Goal: Book appointment/travel/reservation

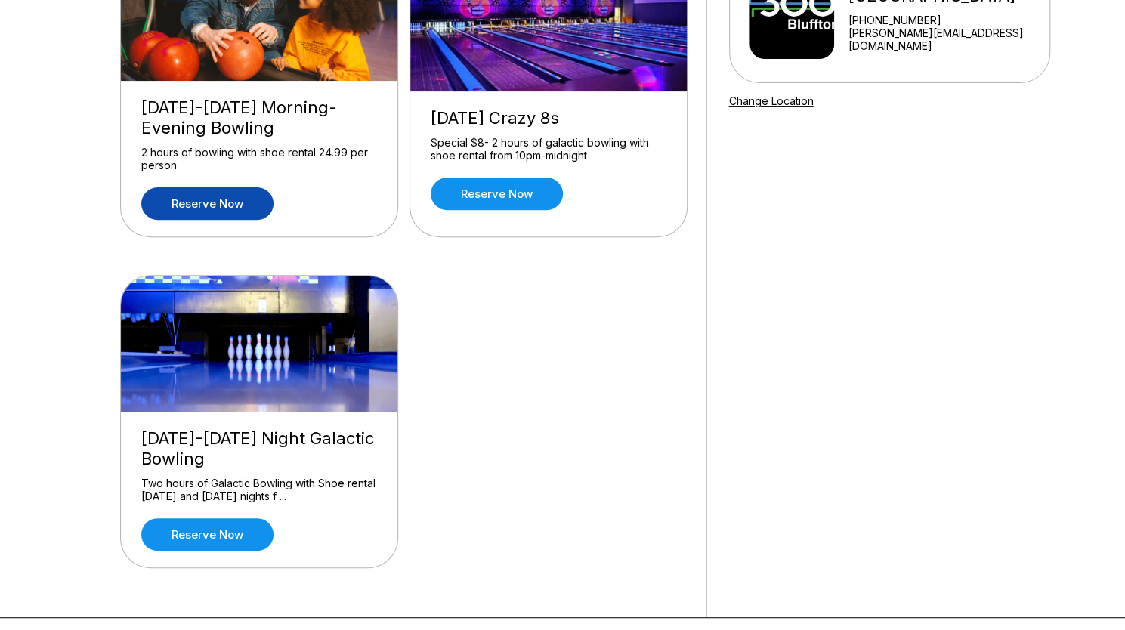
scroll to position [224, 0]
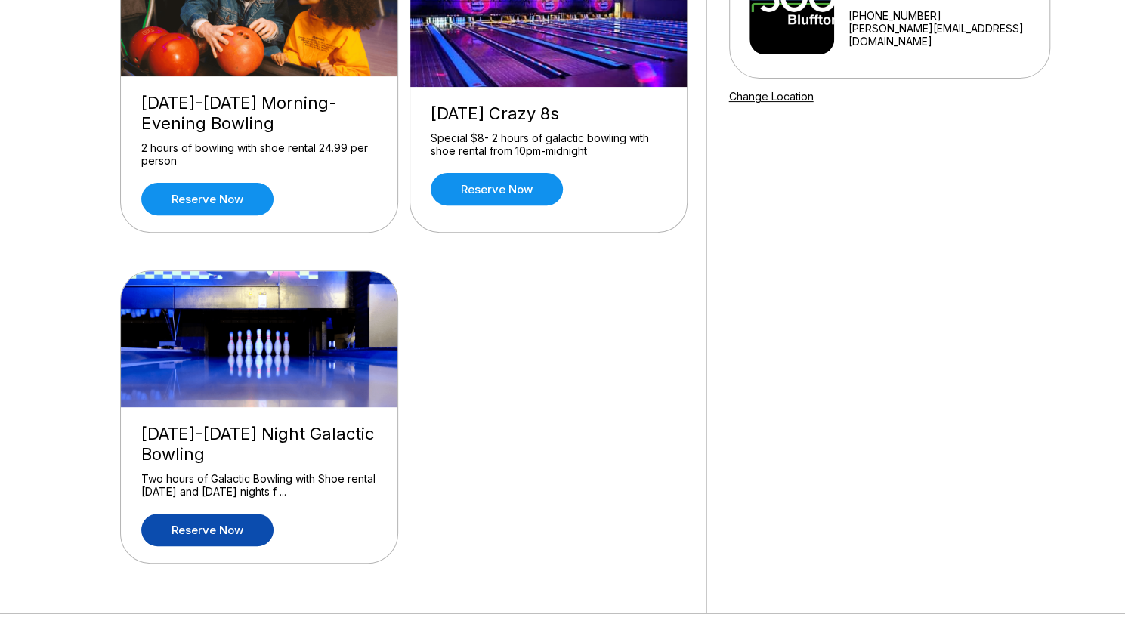
click at [208, 532] on link "Reserve now" at bounding box center [207, 530] width 132 height 32
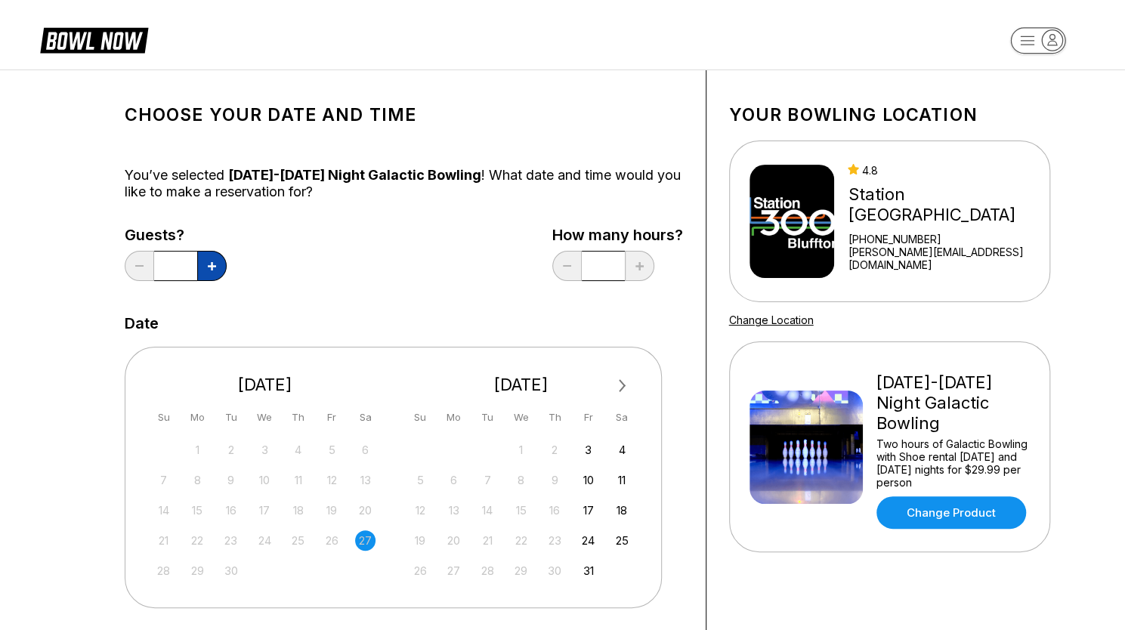
click at [211, 267] on icon at bounding box center [212, 266] width 8 height 8
type input "*"
drag, startPoint x: 302, startPoint y: 564, endPoint x: 366, endPoint y: 538, distance: 68.7
click at [366, 538] on div "31 1 2 3 4 5 6 7 8 9 10 11 12 13 14 15 16 17 18 19 20 21 22 23 24 25 26 27 28 2…" at bounding box center [265, 509] width 227 height 143
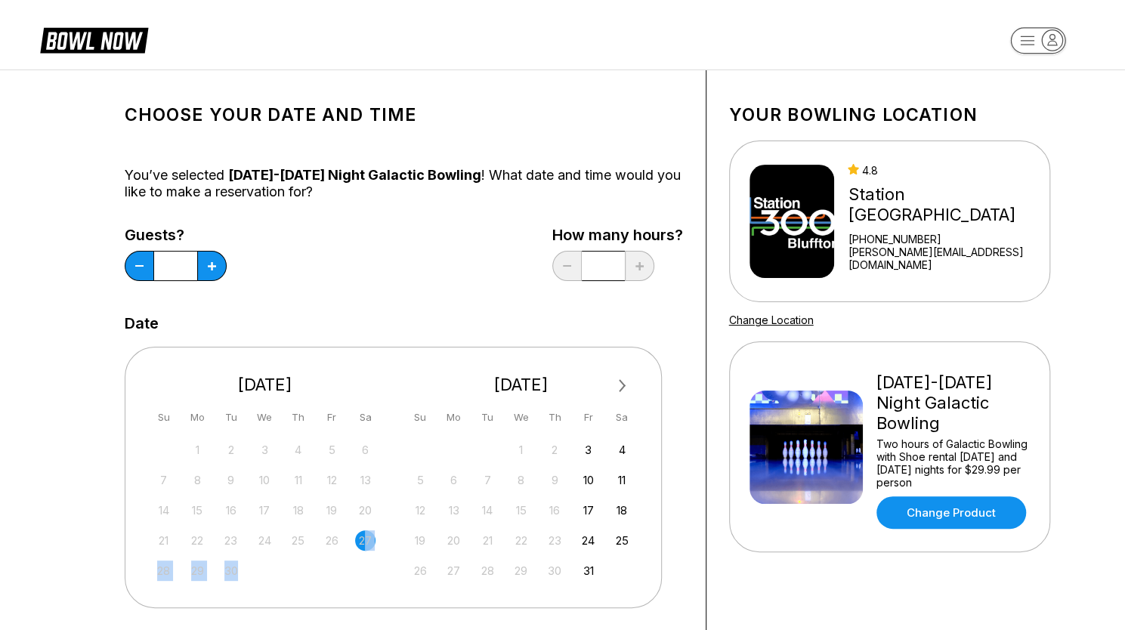
click at [366, 538] on div "27" at bounding box center [365, 540] width 20 height 20
click at [156, 410] on div "Su" at bounding box center [163, 417] width 20 height 20
click at [149, 372] on div "[DATE] Su Mo Tu We Th Fr Sa" at bounding box center [265, 396] width 234 height 75
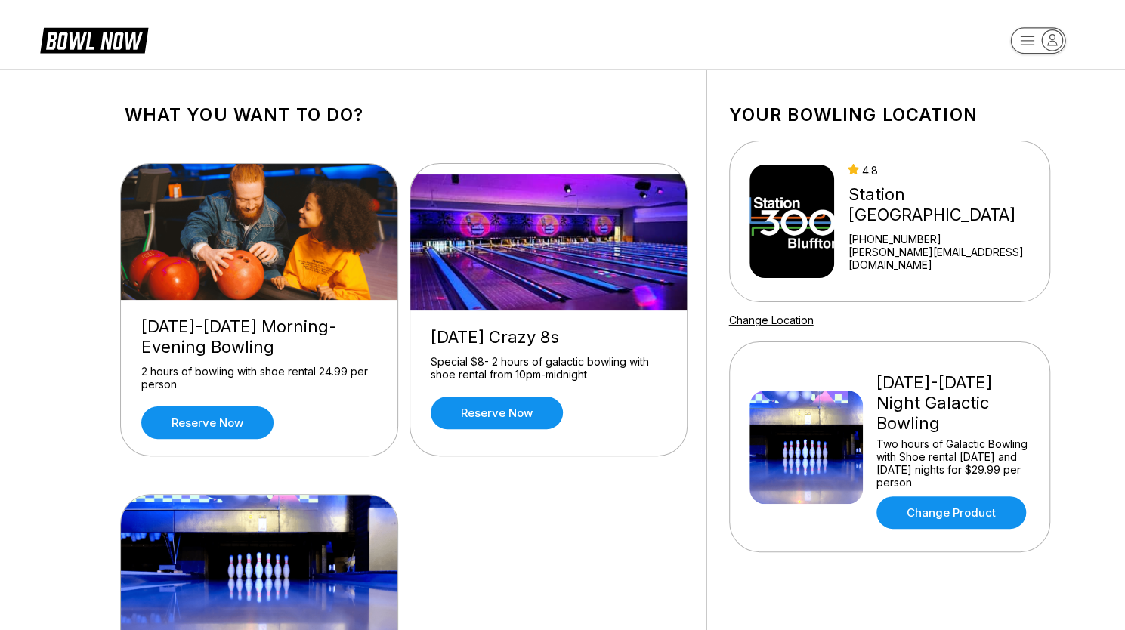
click at [242, 237] on img at bounding box center [260, 232] width 278 height 136
click at [211, 421] on link "Reserve now" at bounding box center [207, 422] width 132 height 32
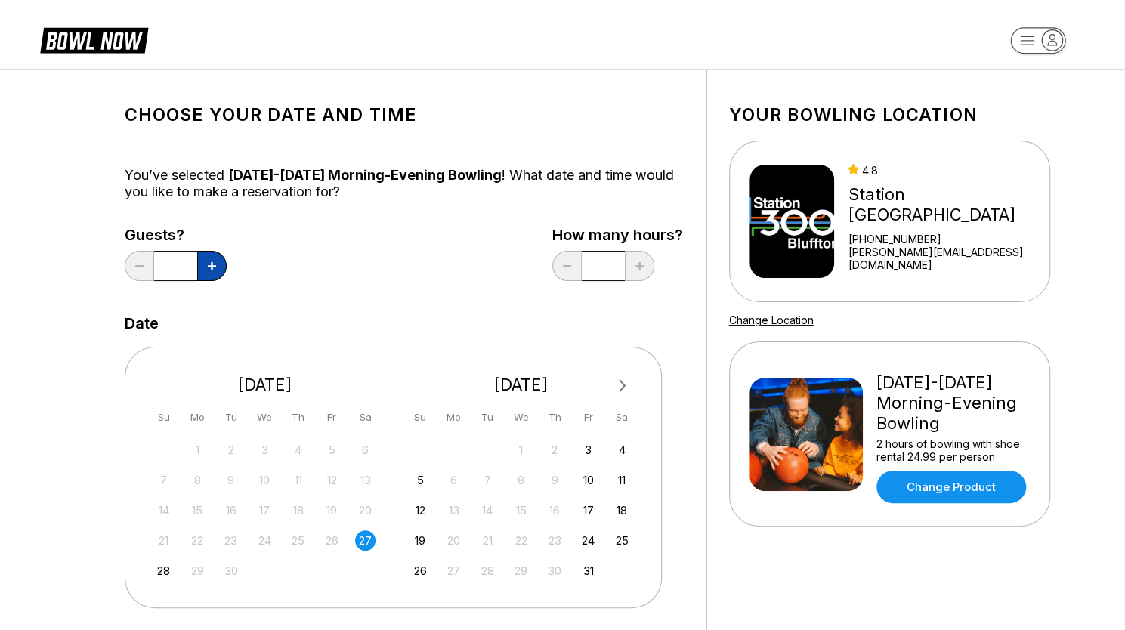
click at [215, 257] on button at bounding box center [211, 266] width 29 height 30
type input "*"
click at [366, 545] on div "27" at bounding box center [365, 540] width 20 height 20
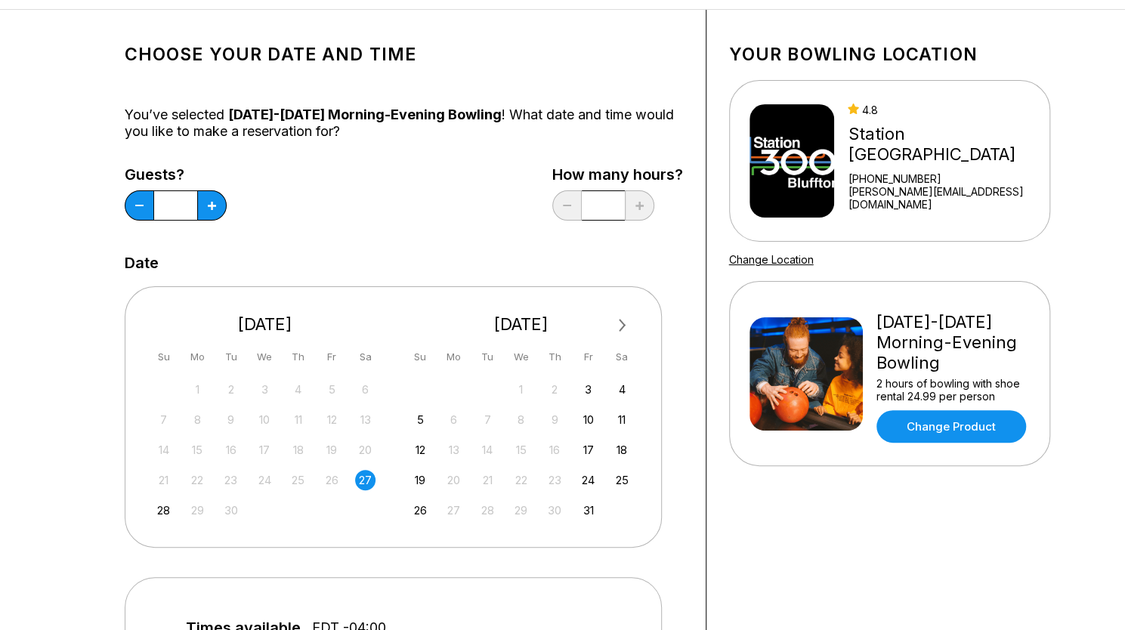
scroll to position [66, 0]
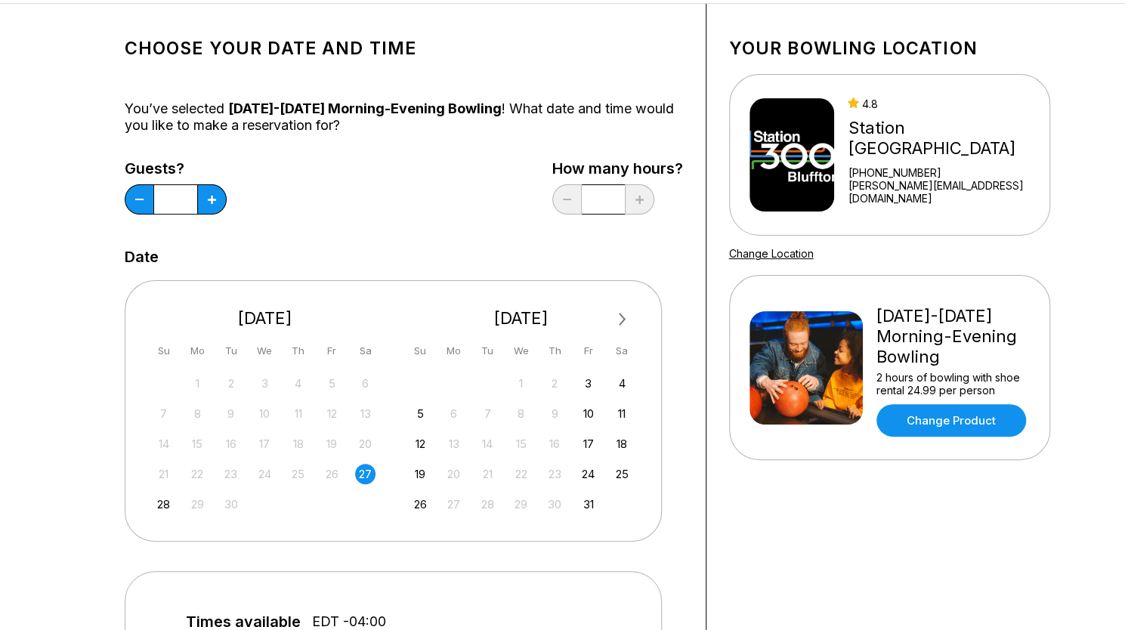
click at [369, 475] on div "27" at bounding box center [365, 474] width 20 height 20
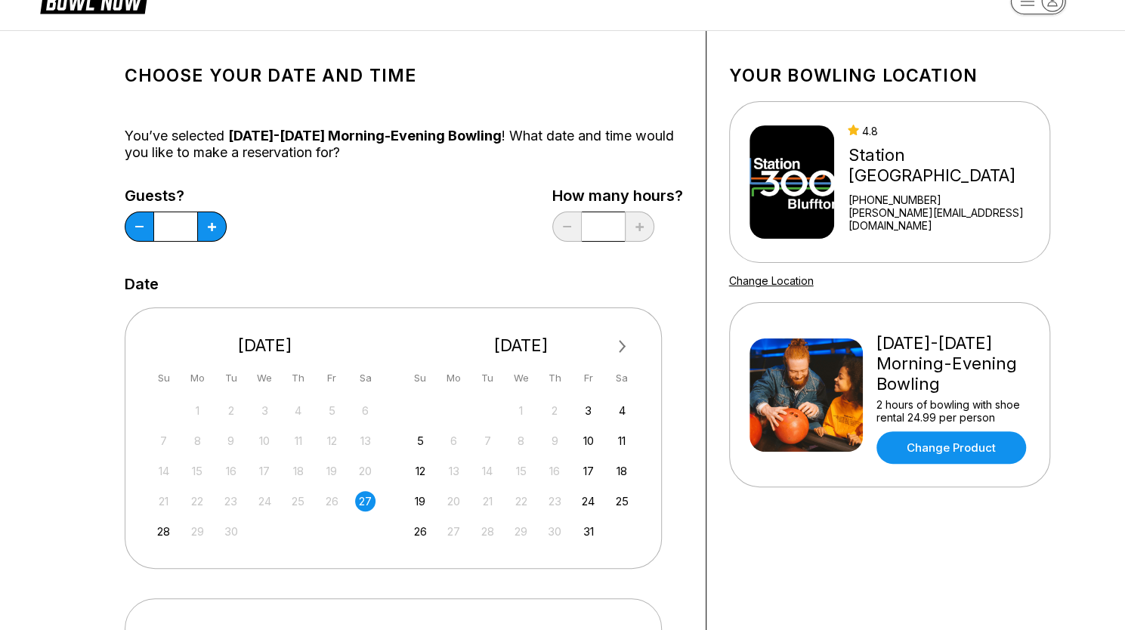
scroll to position [0, 0]
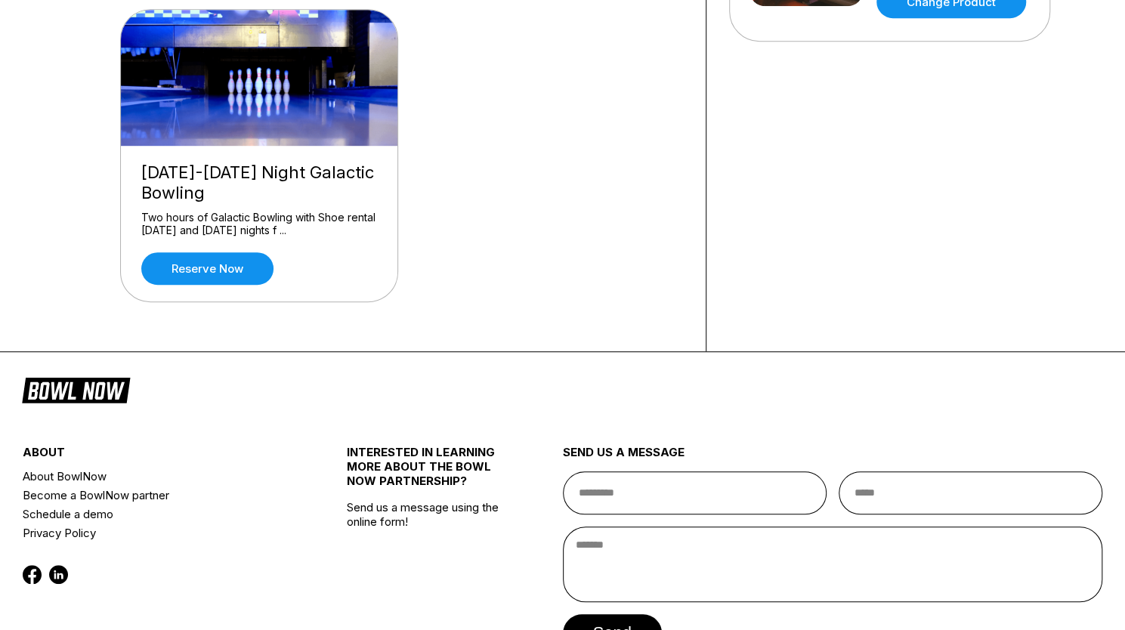
scroll to position [493, 0]
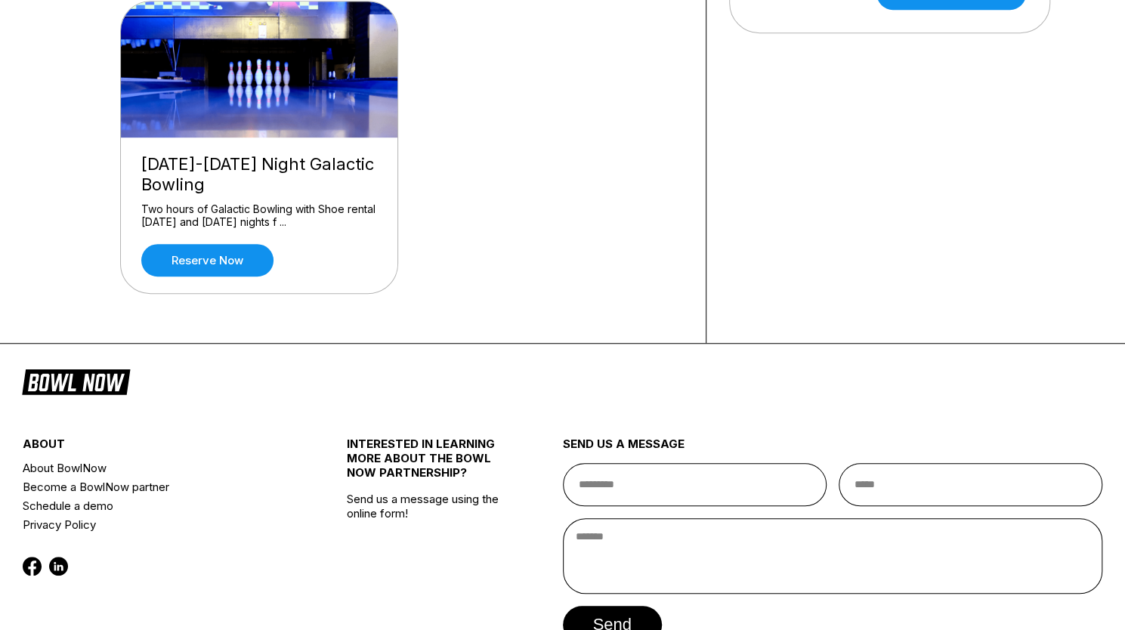
click at [210, 202] on div "Two hours of Galactic Bowling with Shoe rental [DATE] and [DATE] nights f ..." at bounding box center [259, 215] width 236 height 26
click at [185, 273] on link "Reserve now" at bounding box center [207, 260] width 132 height 32
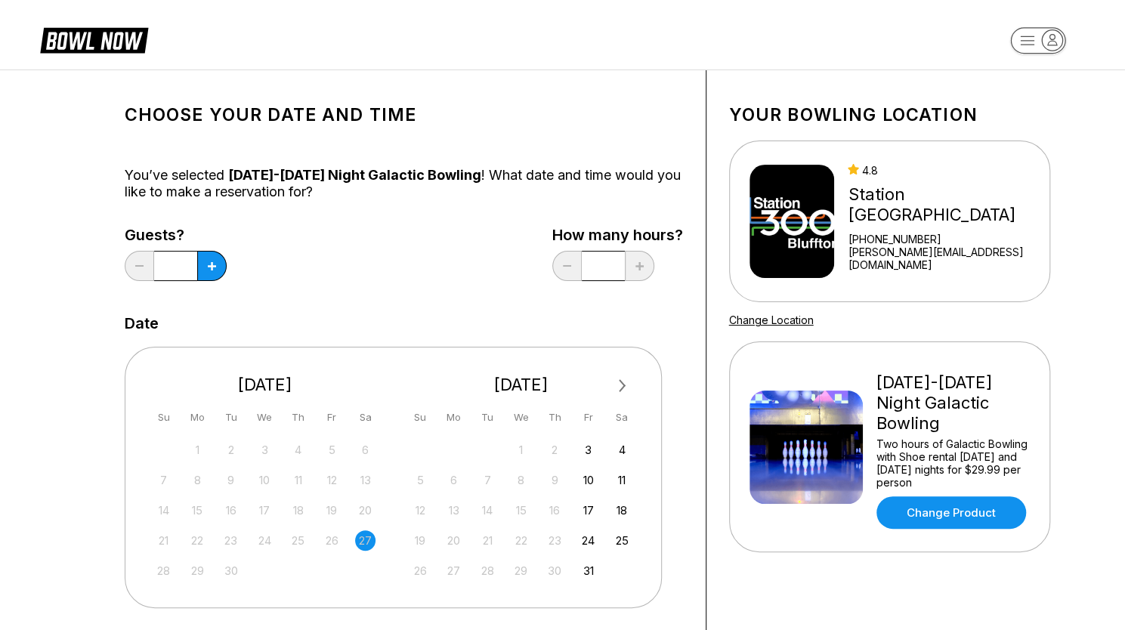
click at [367, 538] on div "27" at bounding box center [365, 540] width 20 height 20
click at [366, 533] on div "27" at bounding box center [365, 540] width 20 height 20
click at [215, 266] on icon at bounding box center [212, 266] width 8 height 8
click at [215, 267] on icon at bounding box center [212, 266] width 8 height 8
type input "*"
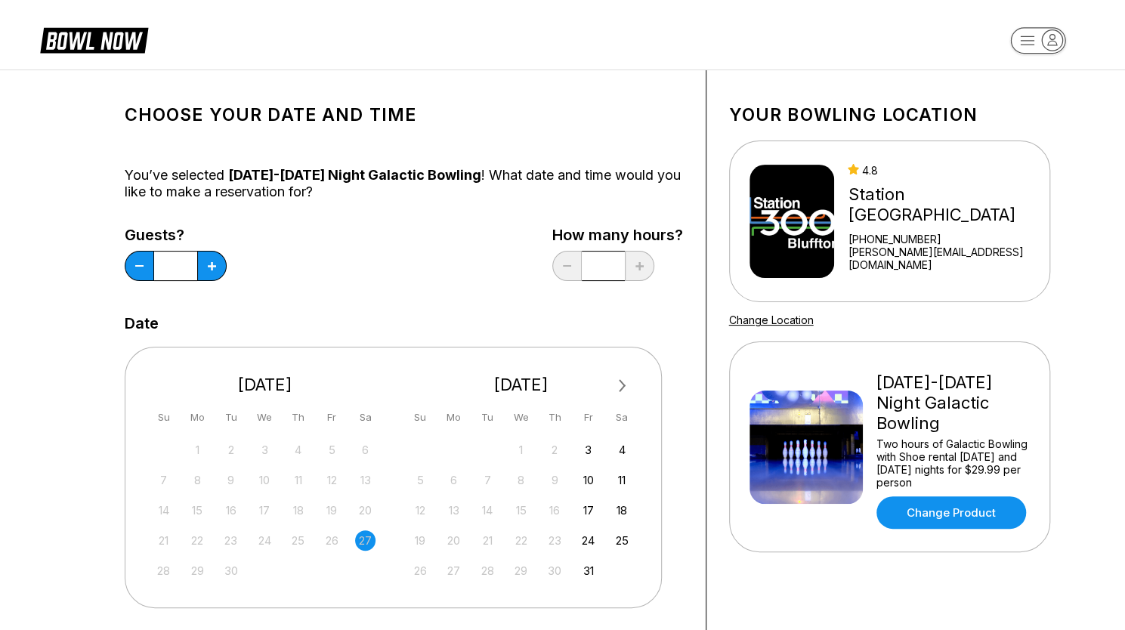
click at [366, 542] on div "27" at bounding box center [365, 540] width 20 height 20
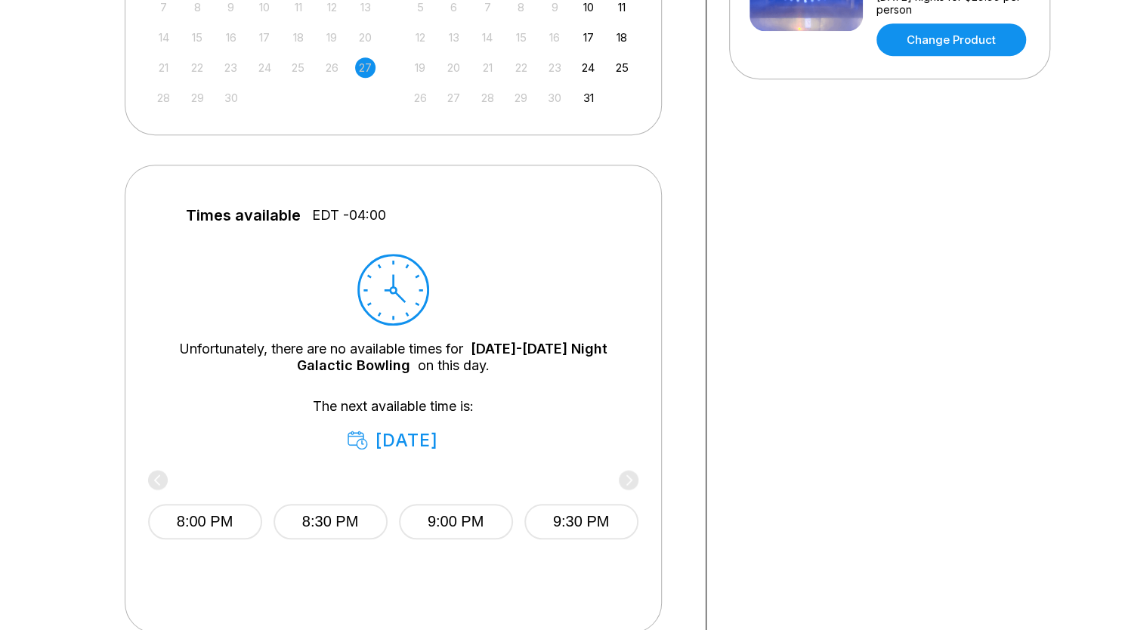
scroll to position [482, 0]
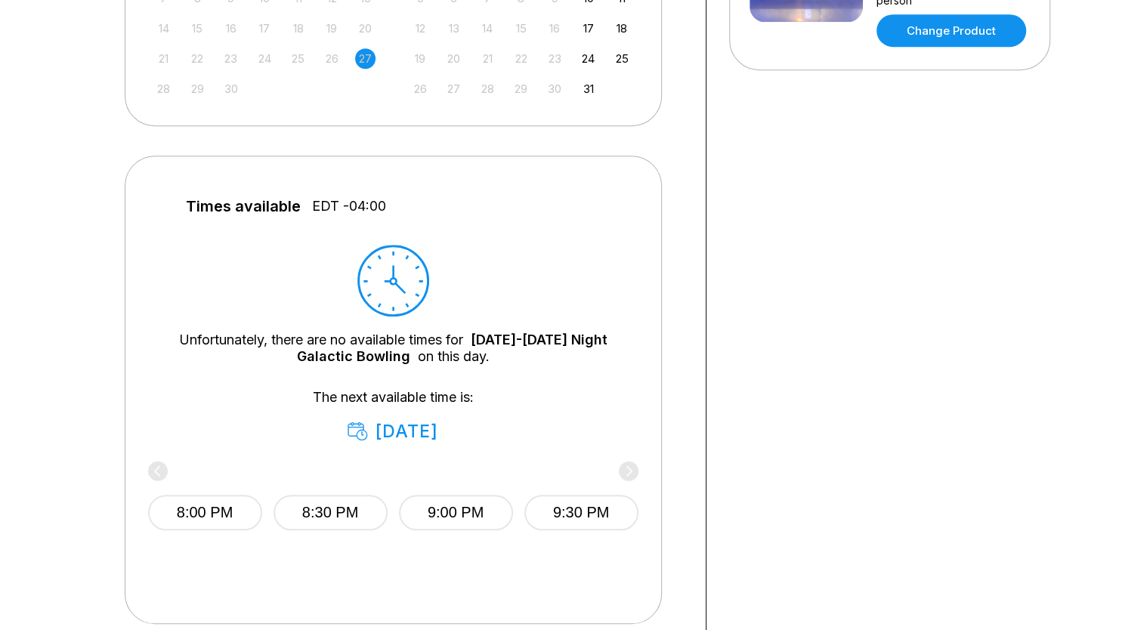
click at [155, 474] on div "8:00 PM 8:30 PM 9:00 PM 9:30 PM" at bounding box center [393, 509] width 490 height 91
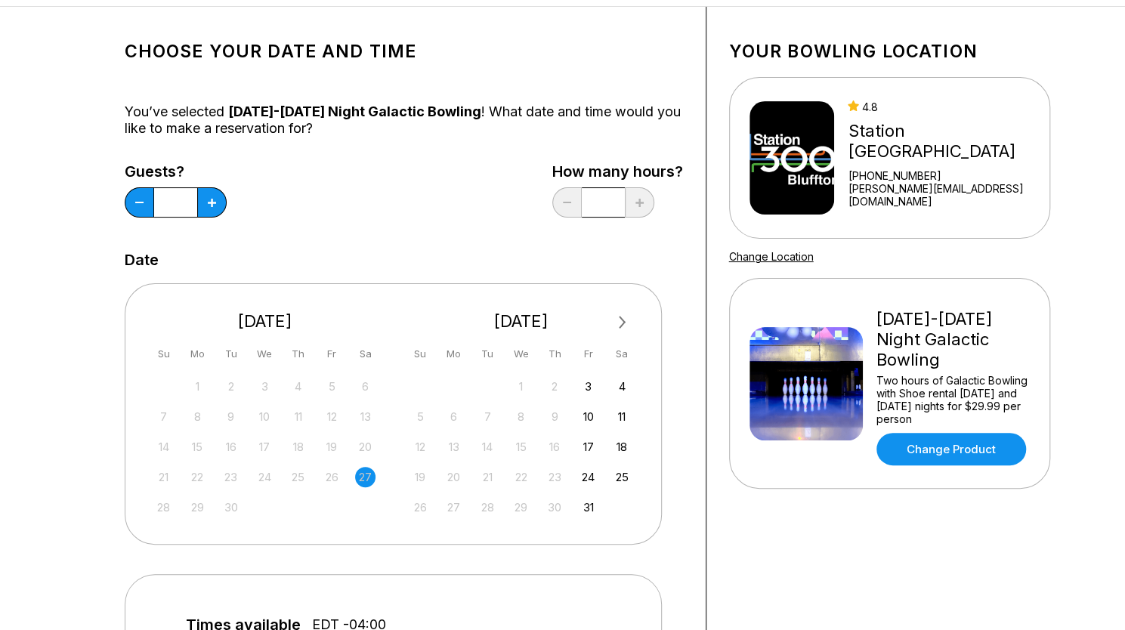
scroll to position [0, 0]
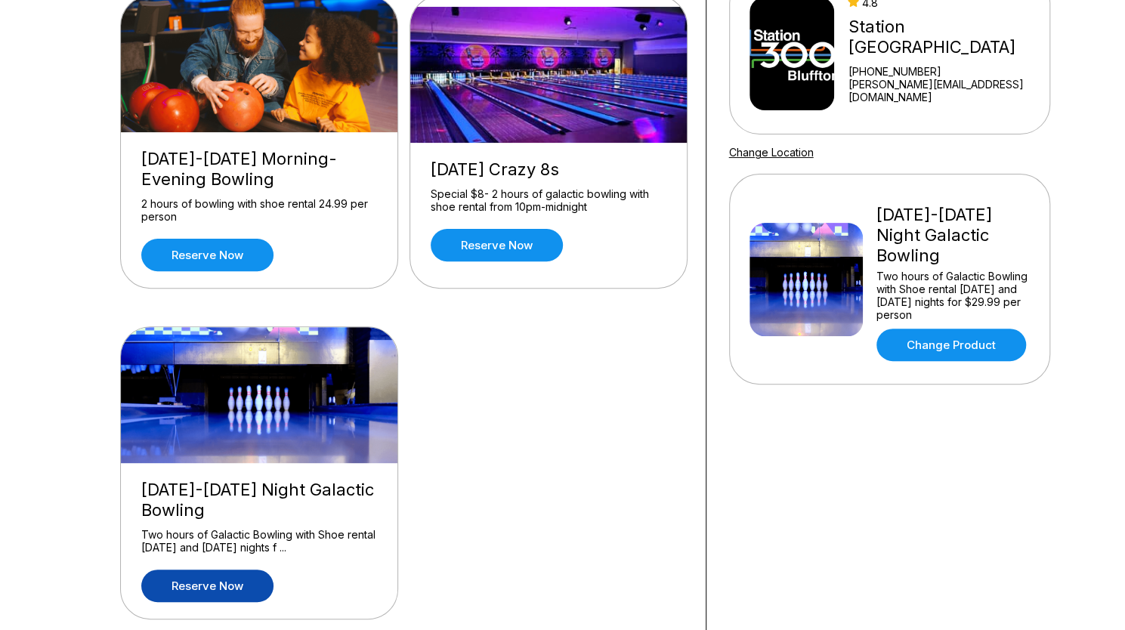
scroll to position [162, 0]
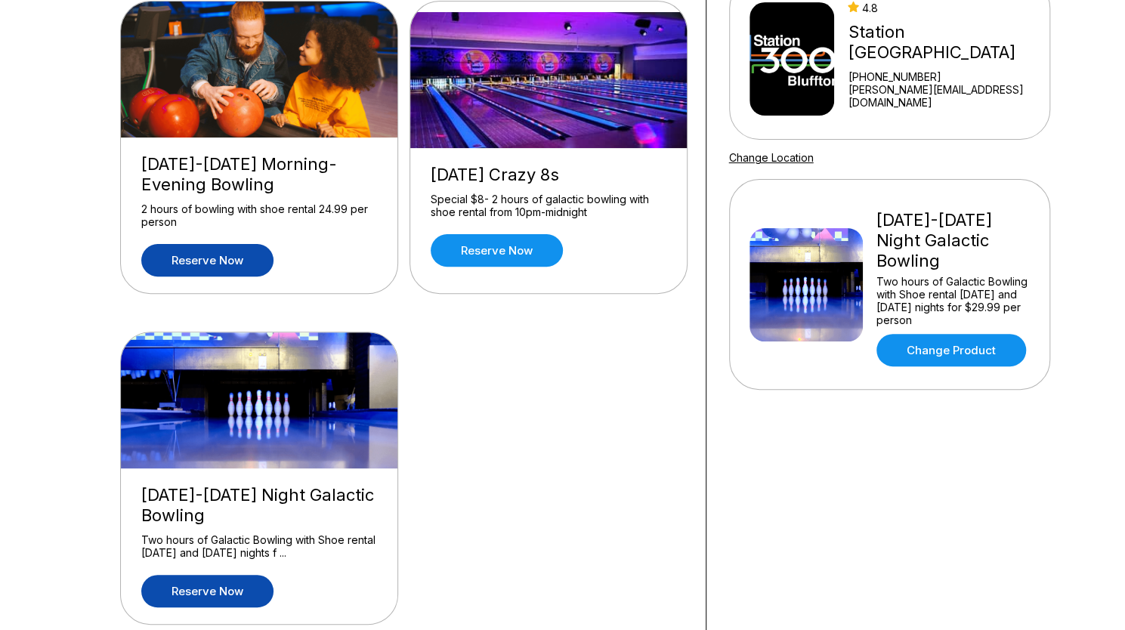
click at [218, 267] on link "Reserve now" at bounding box center [207, 260] width 132 height 32
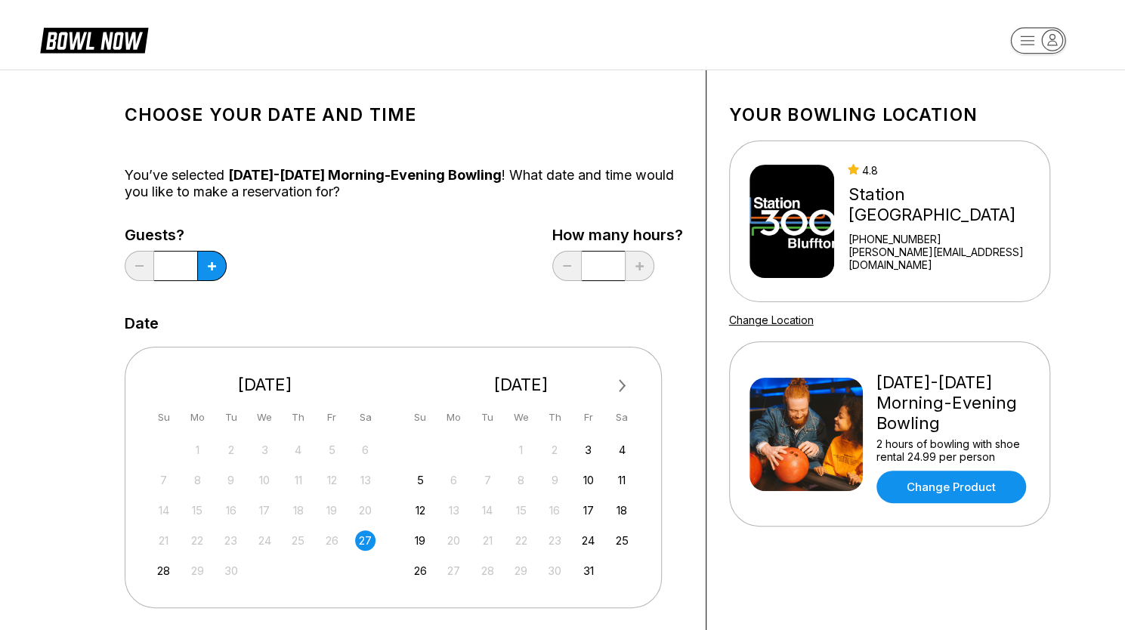
click at [366, 545] on div "27" at bounding box center [365, 540] width 20 height 20
click at [363, 540] on div "27" at bounding box center [365, 540] width 20 height 20
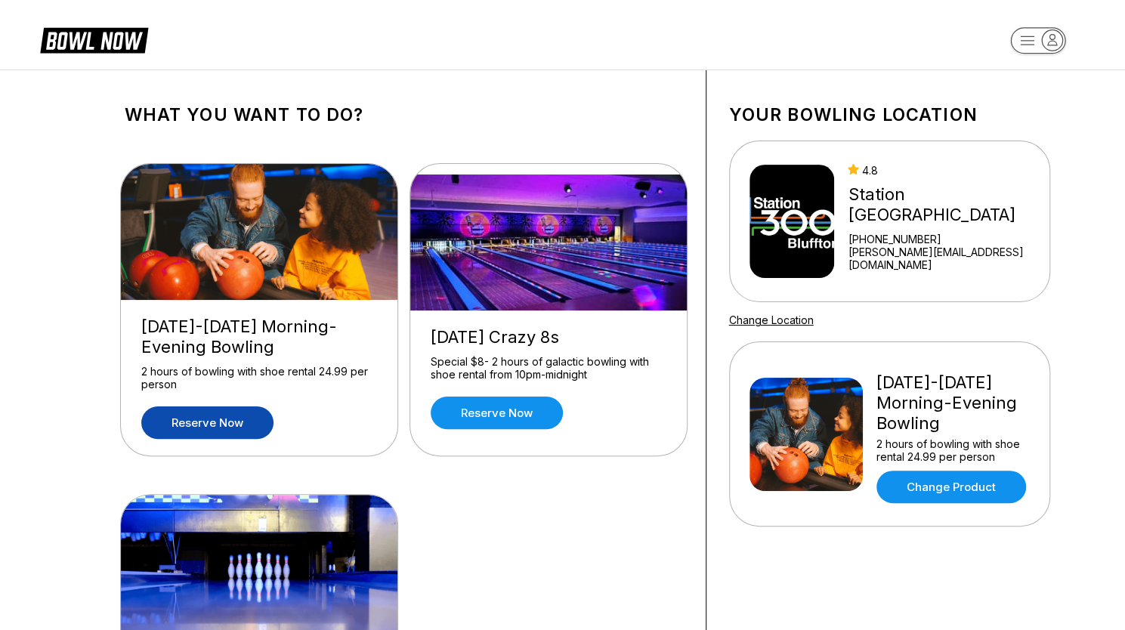
click at [1026, 48] on rect "button" at bounding box center [1037, 40] width 55 height 26
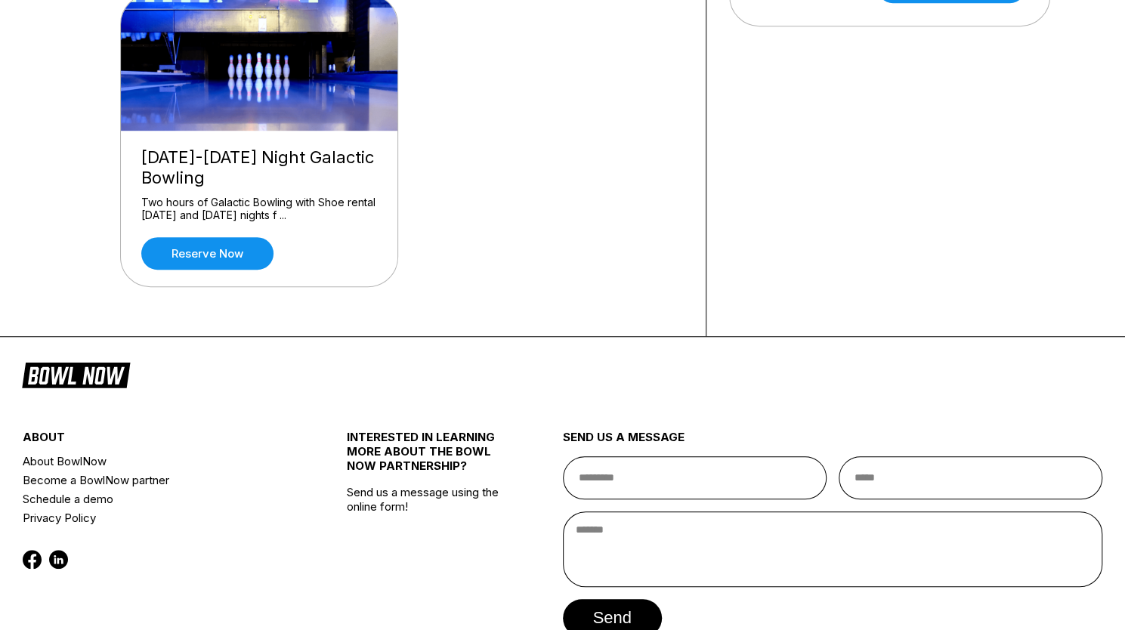
scroll to position [585, 0]
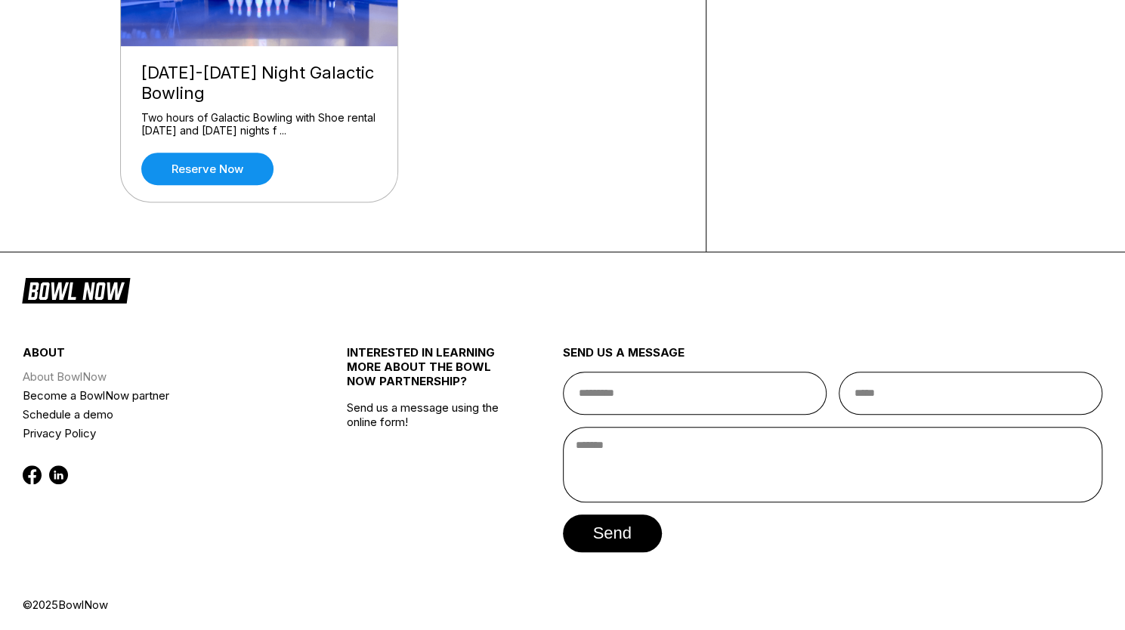
click at [76, 374] on link "About BowlNow" at bounding box center [158, 376] width 270 height 19
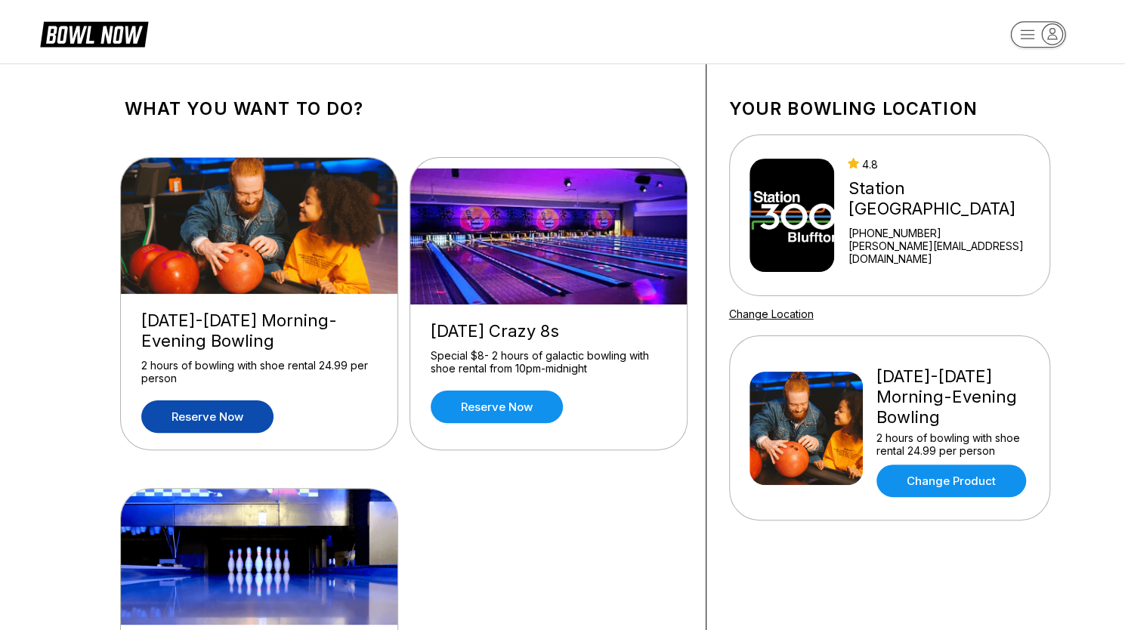
scroll to position [0, 0]
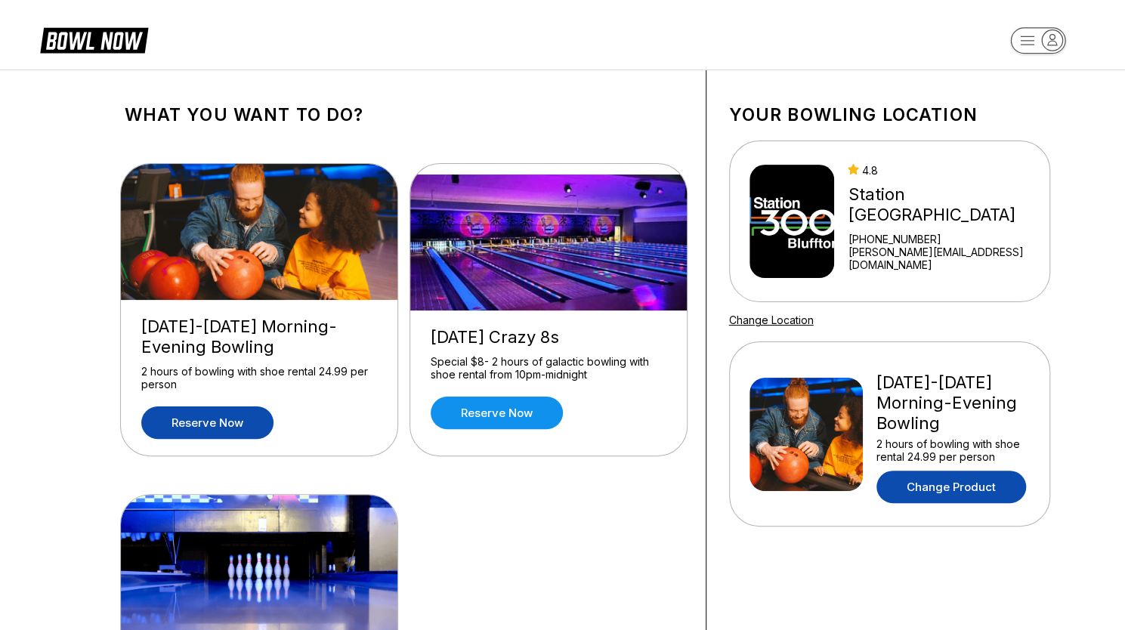
click at [963, 486] on link "Change Product" at bounding box center [951, 487] width 150 height 32
